Goal: Find specific page/section: Find specific page/section

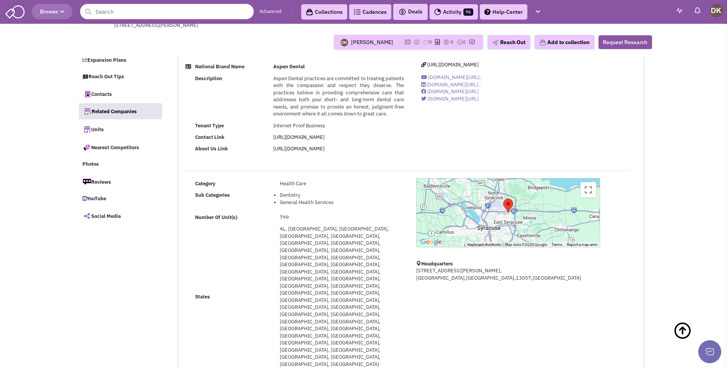
select select
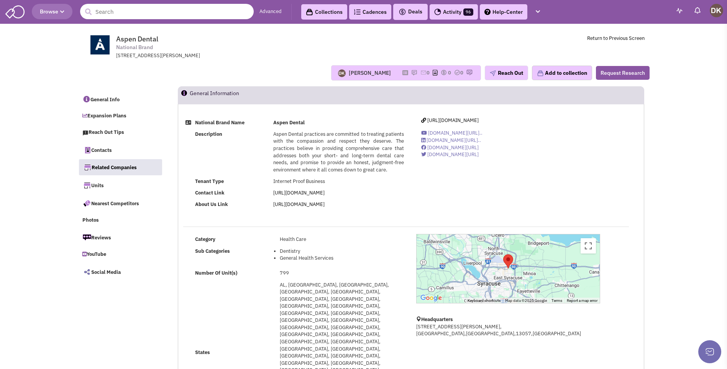
click at [147, 11] on input "text" at bounding box center [167, 11] width 174 height 15
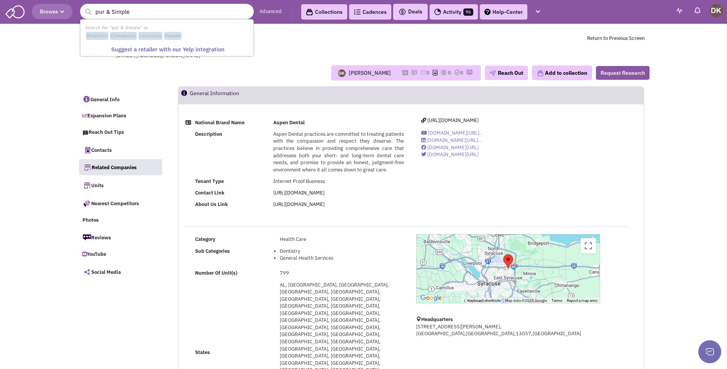
click at [190, 14] on input "pur & Simple" at bounding box center [167, 11] width 174 height 15
type input "pur & Simple"
click at [272, 15] on div "1 result is available, use up and down arrow keys to navigate. pur & Simple Adv…" at bounding box center [181, 11] width 202 height 15
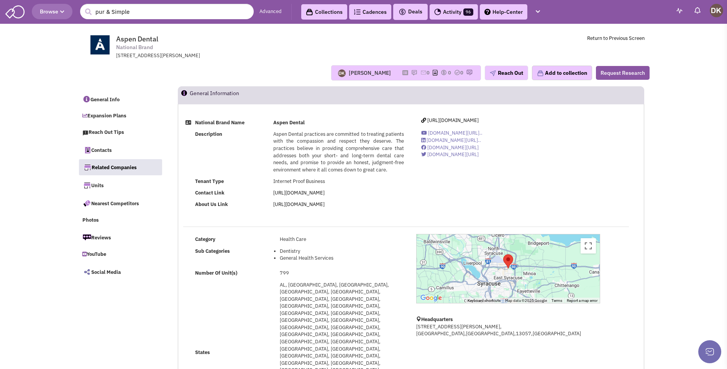
click at [269, 11] on link "Advanced" at bounding box center [271, 11] width 22 height 7
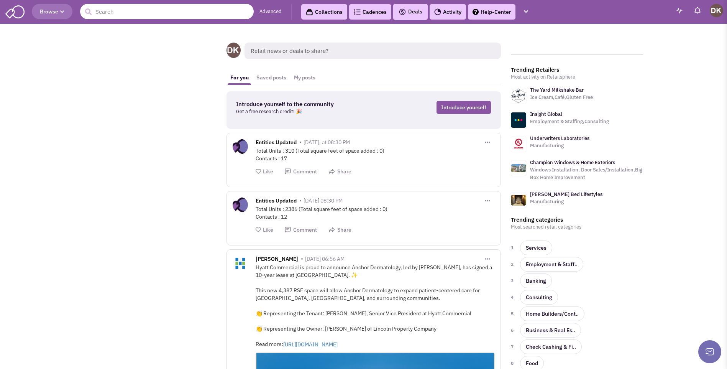
click at [138, 17] on input "text" at bounding box center [167, 11] width 174 height 15
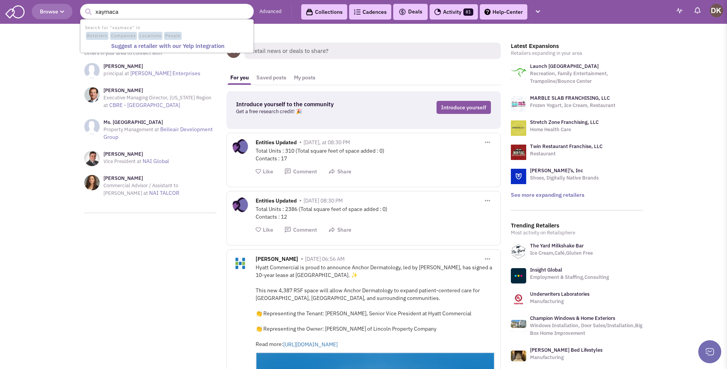
type input "xaymaca"
click at [82, 6] on button "submit" at bounding box center [88, 12] width 12 height 12
